Goal: Task Accomplishment & Management: Use online tool/utility

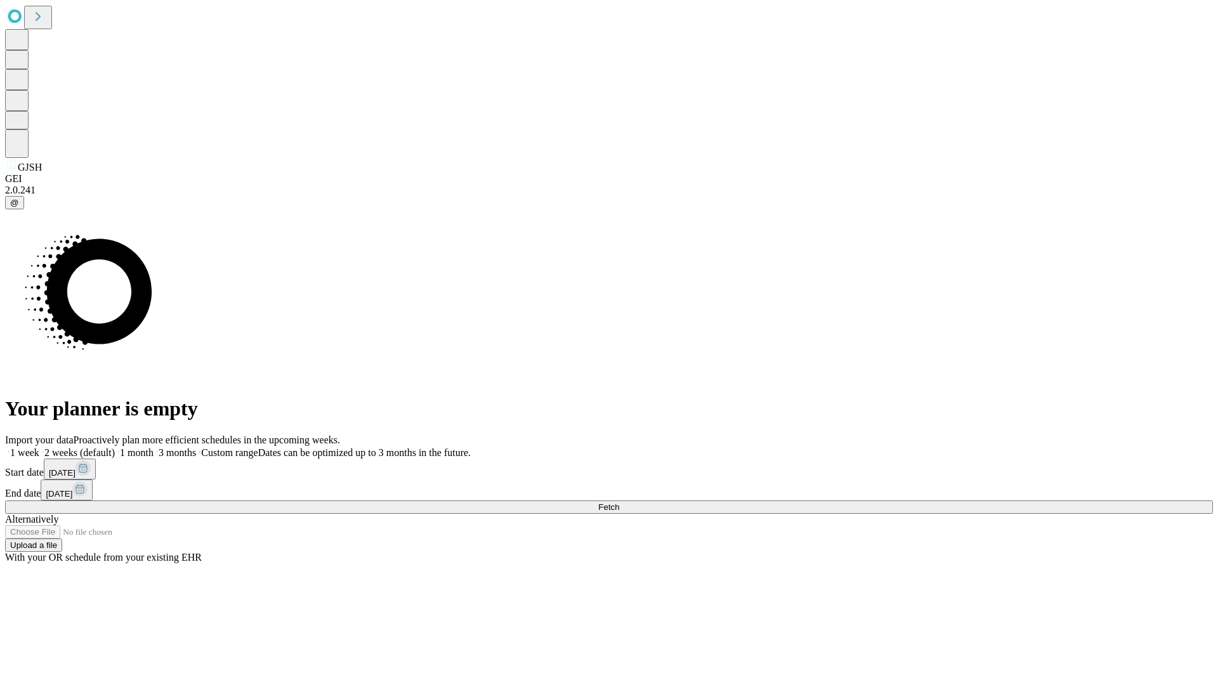
click at [619, 503] on span "Fetch" at bounding box center [608, 508] width 21 height 10
